Goal: Book appointment/travel/reservation

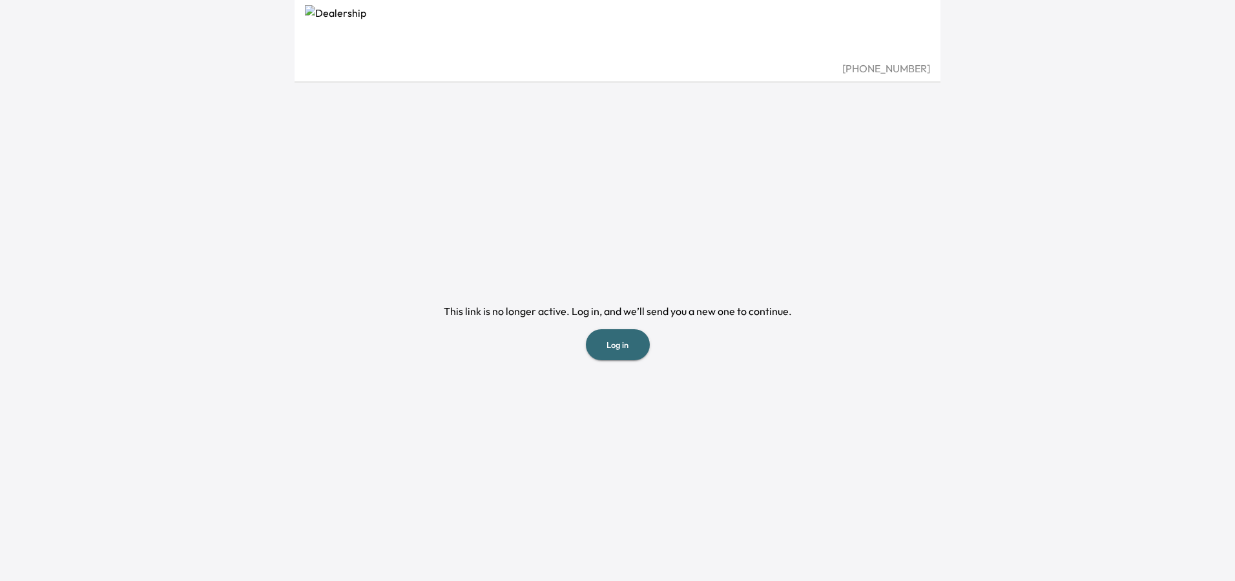
click at [346, 334] on div "(631) 982-4449 This link is no longer active. Log in, and we’ll send you a new …" at bounding box center [617, 290] width 1235 height 581
click at [622, 348] on button "Log in" at bounding box center [618, 345] width 64 height 32
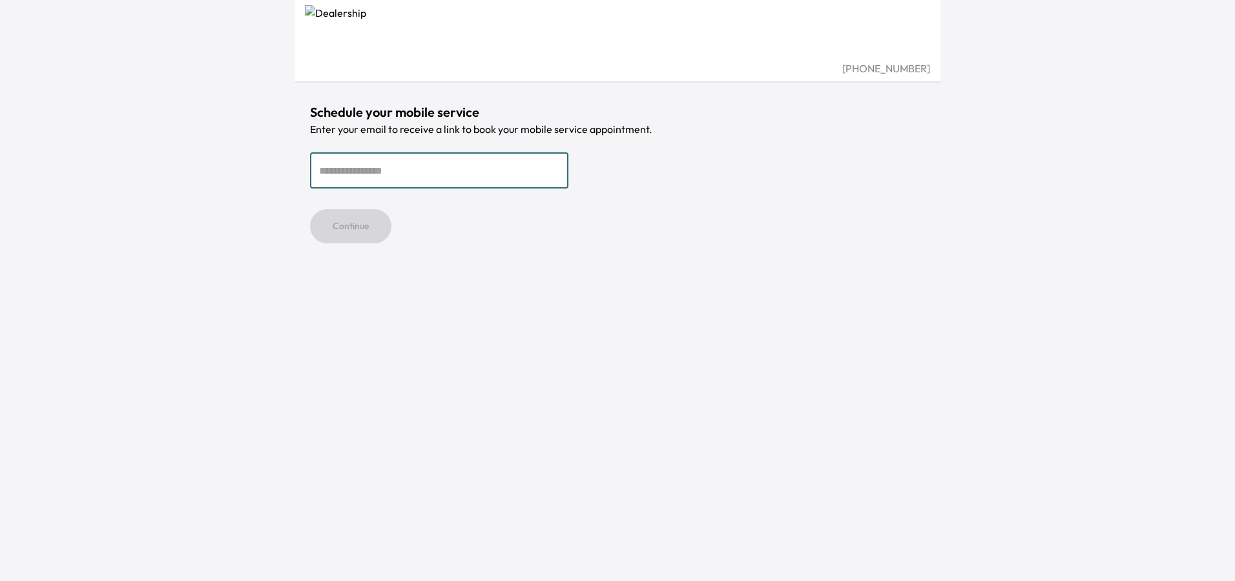
click at [375, 178] on input "email" at bounding box center [439, 170] width 258 height 36
type input "**********"
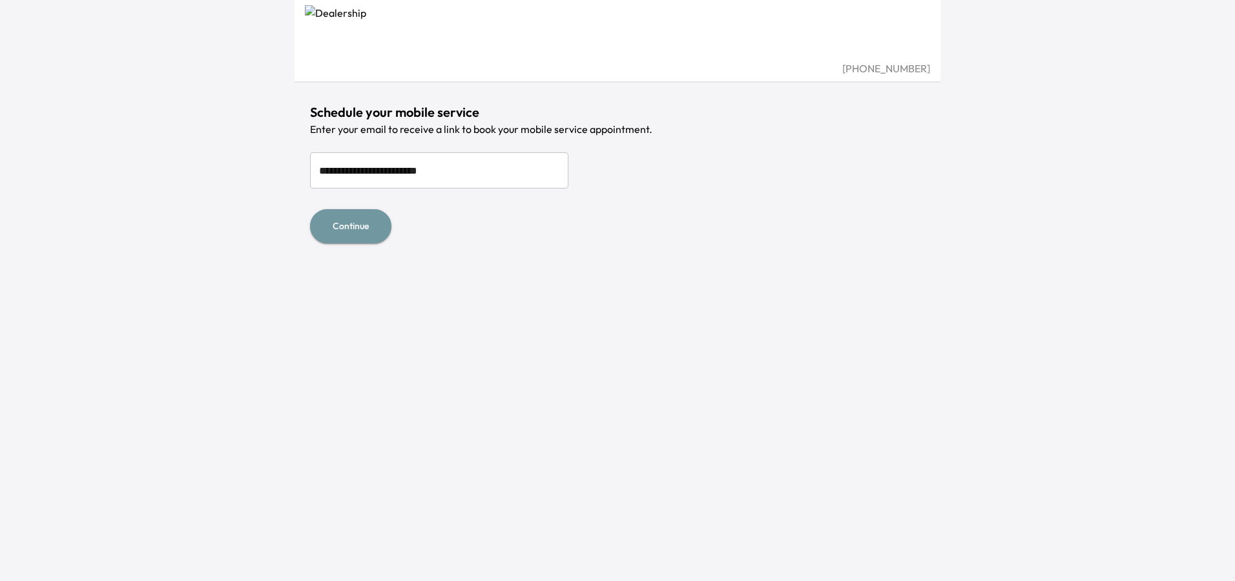
click at [351, 225] on button "Continue" at bounding box center [350, 226] width 81 height 34
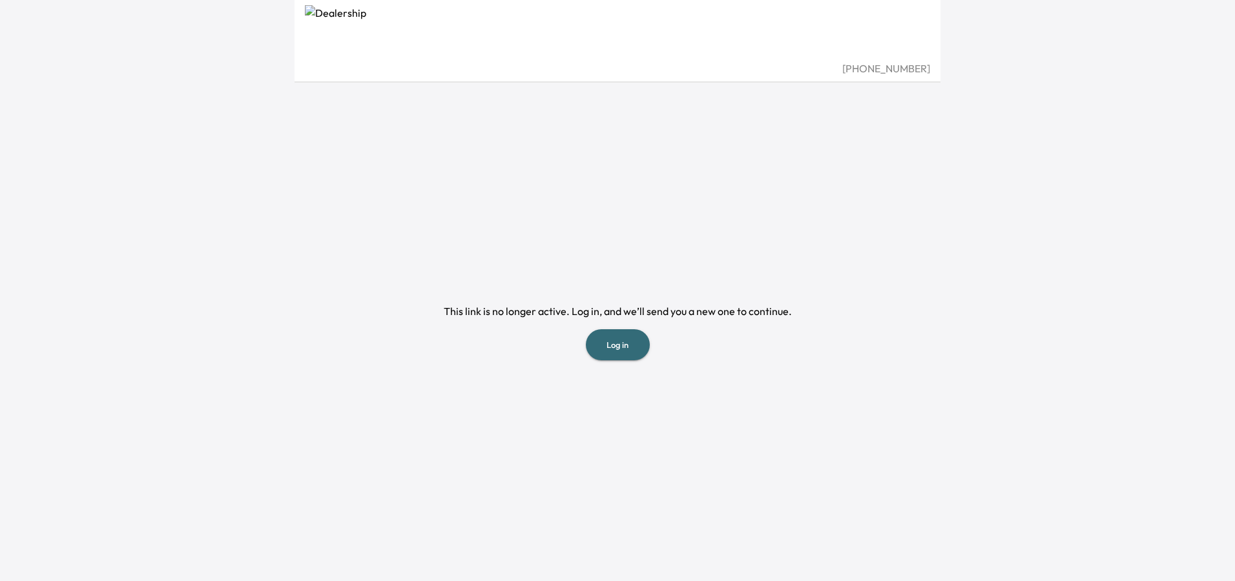
click at [386, 34] on img at bounding box center [617, 33] width 625 height 56
